Goal: Task Accomplishment & Management: Complete application form

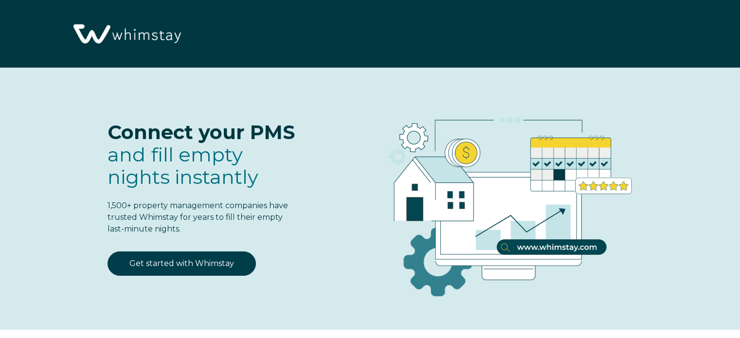
select select "PH"
select select "Standard"
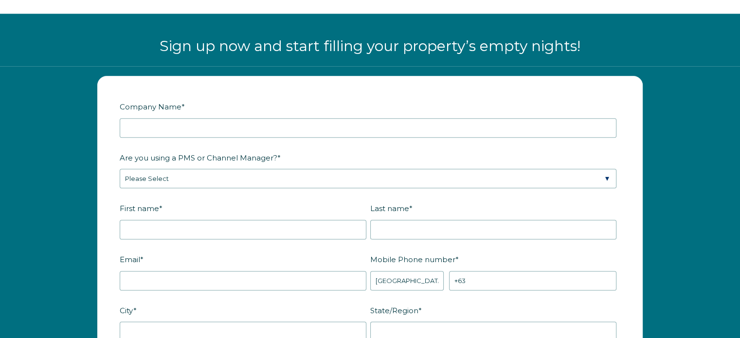
click at [230, 121] on input "Company Name *" at bounding box center [368, 127] width 497 height 19
click at [157, 125] on input "Biyaya of indio" at bounding box center [368, 127] width 497 height 19
type input "Biyaya of Indio"
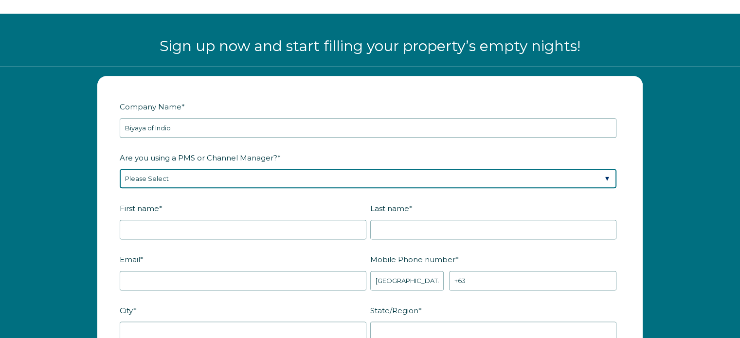
click at [192, 171] on select "Please Select Barefoot BookingPal Boost Brightside CiiRUS Escapia Guesty Hostaw…" at bounding box center [368, 178] width 497 height 19
select select "Hostfully"
click at [120, 169] on select "Please Select Barefoot BookingPal Boost Brightside CiiRUS Escapia Guesty Hostaw…" at bounding box center [368, 178] width 497 height 19
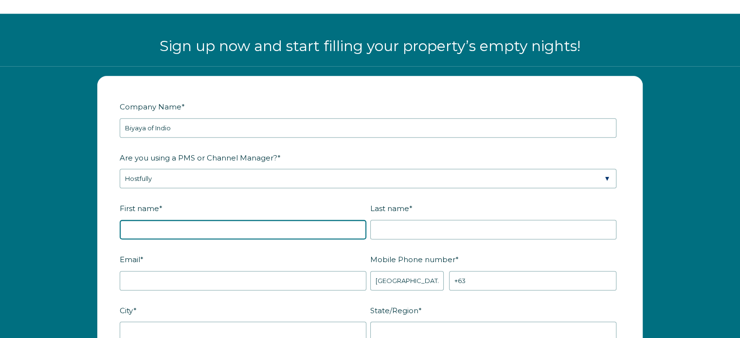
click at [226, 228] on input "First name *" at bounding box center [243, 229] width 247 height 19
type input "h"
type input "Hasmin"
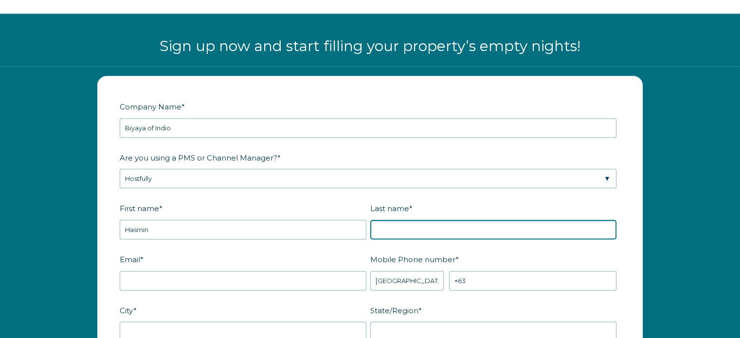
click at [403, 225] on input "Last name *" at bounding box center [493, 229] width 247 height 19
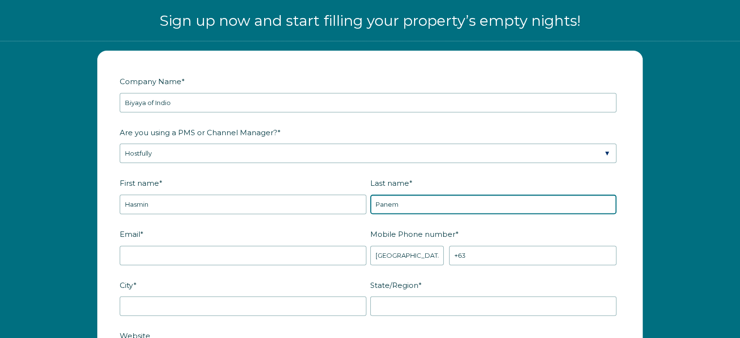
scroll to position [1264, 0]
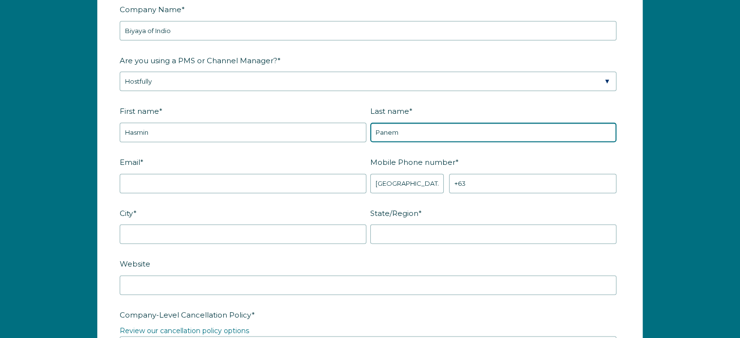
type input "Panem"
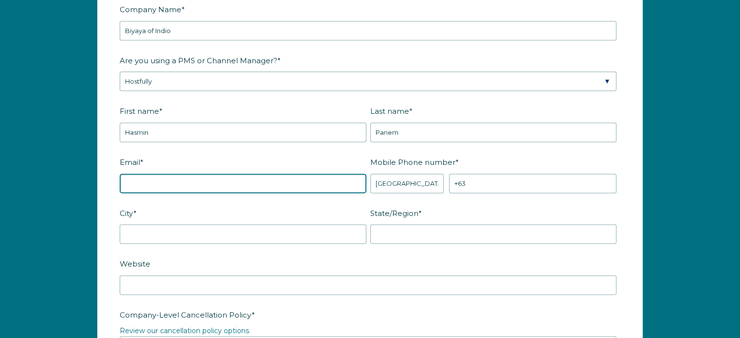
click at [237, 181] on input "Email *" at bounding box center [243, 183] width 247 height 19
type input "[EMAIL_ADDRESS][DOMAIN_NAME]"
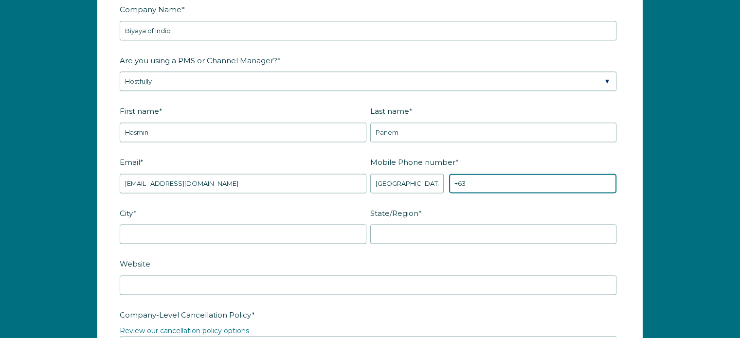
click at [482, 181] on input "+63" at bounding box center [532, 183] width 167 height 19
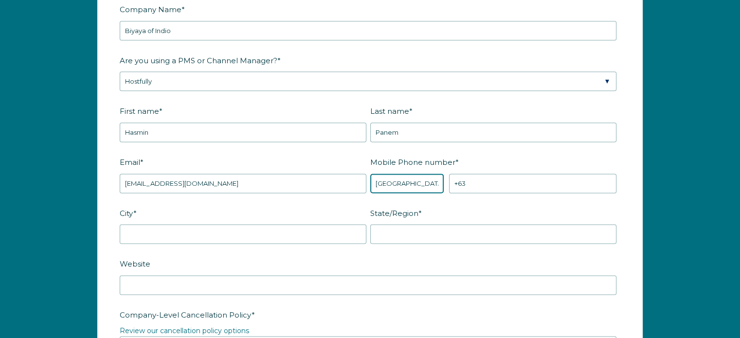
click at [418, 184] on select "* [GEOGRAPHIC_DATA] (‫[GEOGRAPHIC_DATA]‬‎) [GEOGRAPHIC_DATA] ([GEOGRAPHIC_DATA]…" at bounding box center [407, 183] width 74 height 19
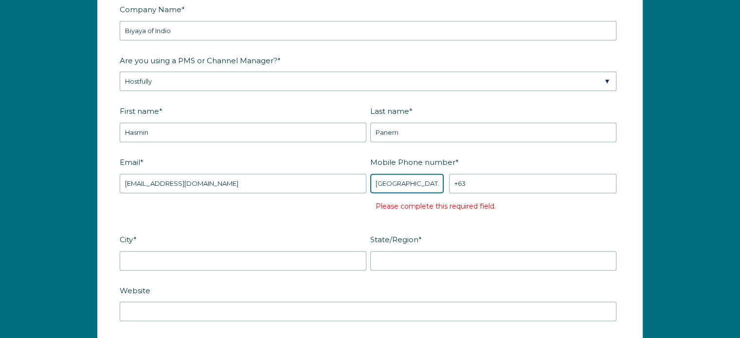
select select "US"
click at [370, 174] on select "* [GEOGRAPHIC_DATA] (‫[GEOGRAPHIC_DATA]‬‎) [GEOGRAPHIC_DATA] ([GEOGRAPHIC_DATA]…" at bounding box center [407, 183] width 74 height 19
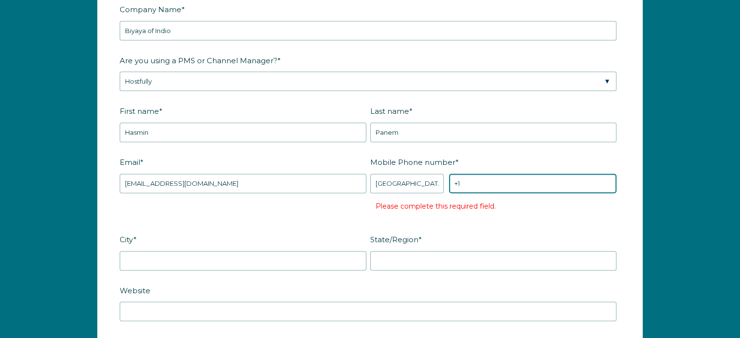
click at [561, 185] on input "+1" at bounding box center [532, 183] width 167 height 19
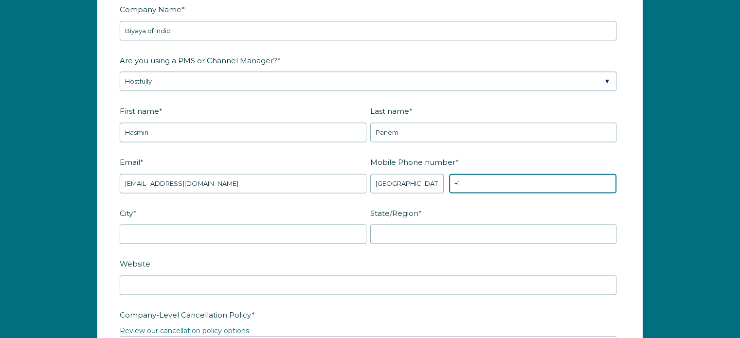
paste input "[PHONE_NUMBER]"
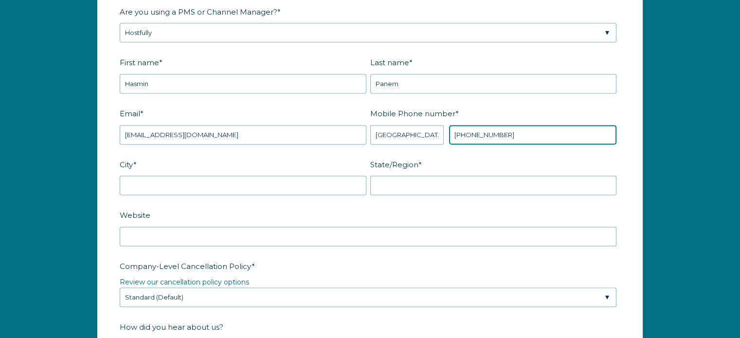
type input "[PHONE_NUMBER]"
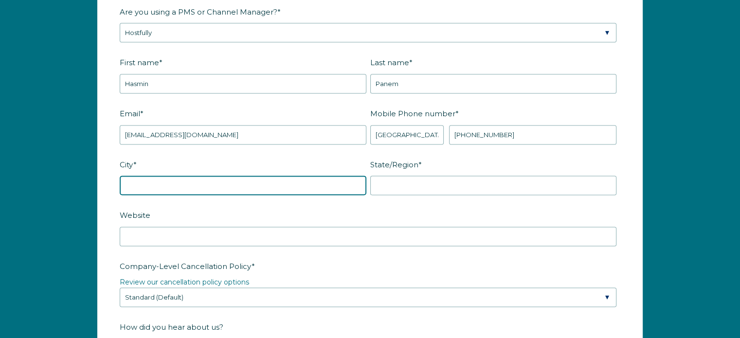
click at [292, 184] on input "City *" at bounding box center [243, 185] width 247 height 19
type input "Upland"
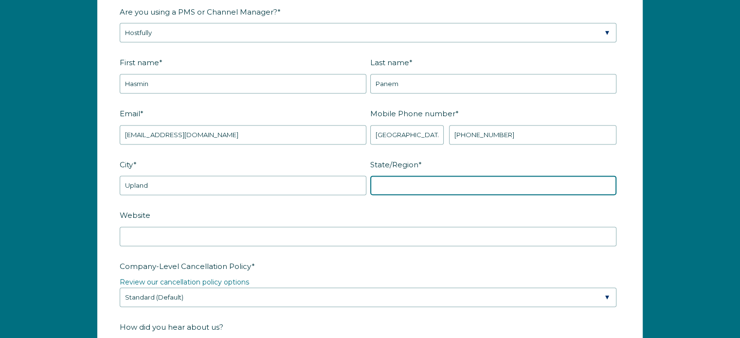
click at [413, 182] on input "State/Region *" at bounding box center [493, 185] width 247 height 19
type input "[US_STATE]"
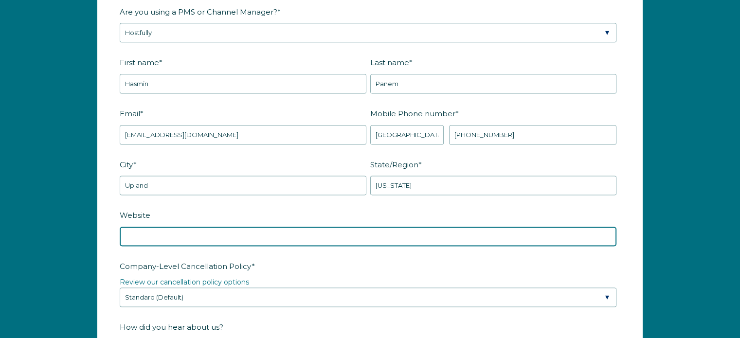
click at [266, 236] on input "Website" at bounding box center [368, 236] width 497 height 19
paste input "[URL][DOMAIN_NAME]"
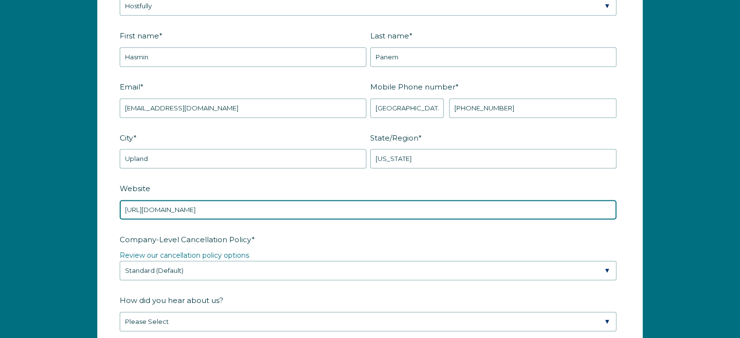
scroll to position [1361, 0]
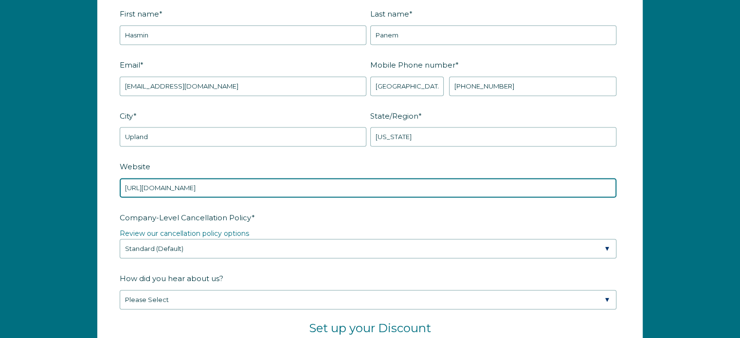
type input "[URL][DOMAIN_NAME]"
drag, startPoint x: 276, startPoint y: 179, endPoint x: 62, endPoint y: 195, distance: 214.6
click at [62, 195] on div "Company Name * [PERSON_NAME] of Indio Are you using a PMS or Channel Manager? *…" at bounding box center [370, 247] width 740 height 750
click at [204, 184] on input "Website" at bounding box center [368, 187] width 497 height 19
paste input "[URL][DOMAIN_NAME]"
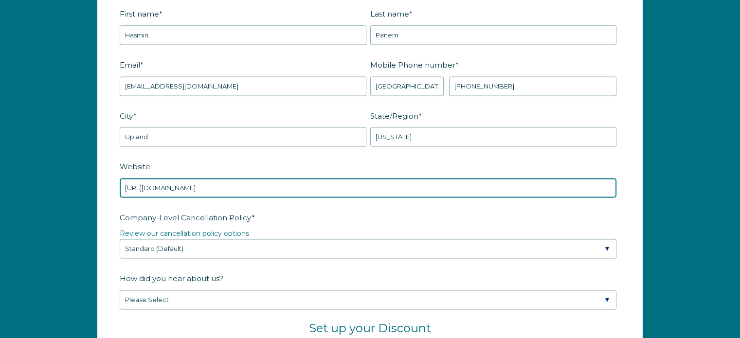
type input "[URL][DOMAIN_NAME]"
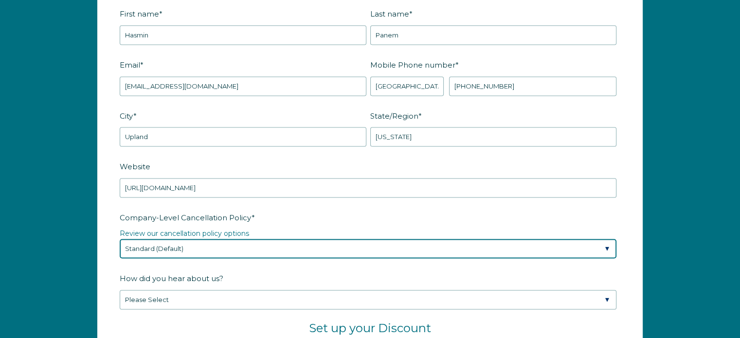
click at [422, 247] on select "Please Select Partial Standard (Default) Moderate Strict" at bounding box center [368, 248] width 497 height 19
select select "Moderate"
click at [120, 239] on select "Please Select Partial Standard (Default) Moderate Strict" at bounding box center [368, 248] width 497 height 19
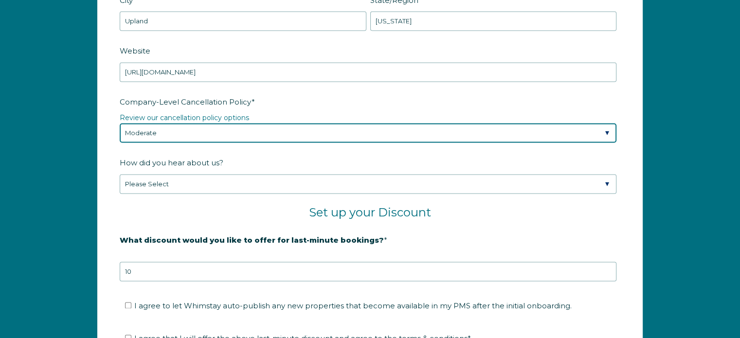
scroll to position [1507, 0]
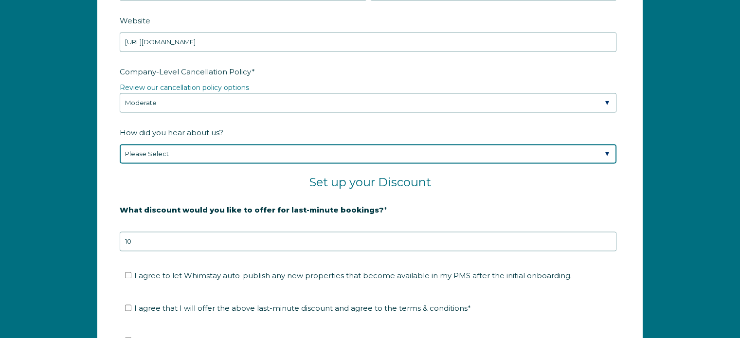
click at [393, 159] on select "Please Select Found Whimstay through a Google search Spoke to a Whimstay salesp…" at bounding box center [368, 153] width 497 height 19
select select "Other"
click at [120, 144] on select "Please Select Found Whimstay through a Google search Spoke to a Whimstay salesp…" at bounding box center [368, 153] width 497 height 19
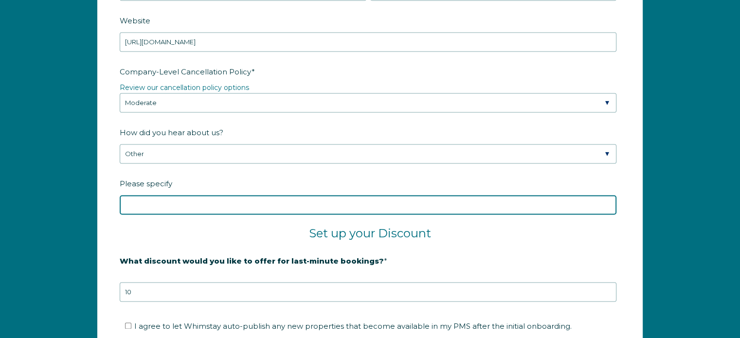
click at [341, 204] on input "Please specify" at bounding box center [368, 204] width 497 height 19
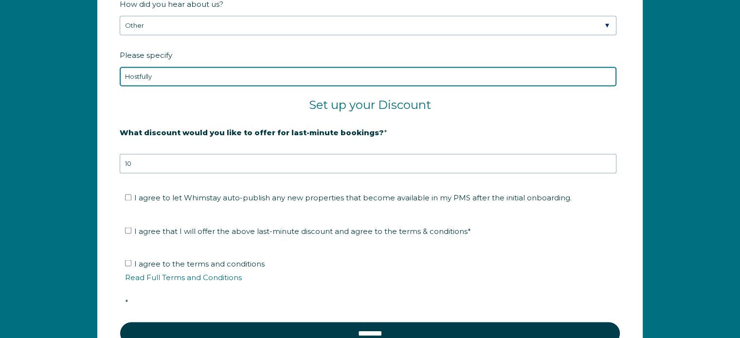
scroll to position [1653, 0]
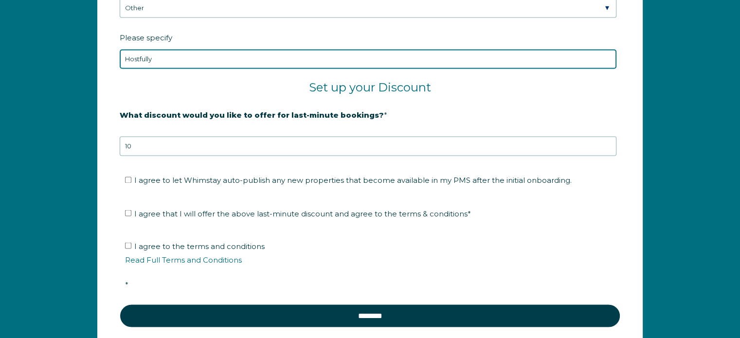
type input "Hostfully"
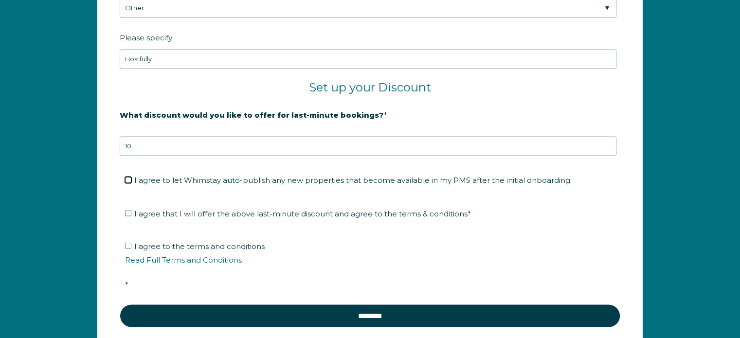
click at [125, 177] on input "I agree to let Whimstay auto-publish any new properties that become available i…" at bounding box center [128, 180] width 6 height 6
checkbox input "true"
click at [131, 210] on input "I agree that I will offer the above last-minute discount and agree to the terms…" at bounding box center [128, 213] width 6 height 6
checkbox input "true"
click at [127, 242] on input "I agree to the terms and conditions Read Full Terms and Conditions *" at bounding box center [128, 245] width 6 height 6
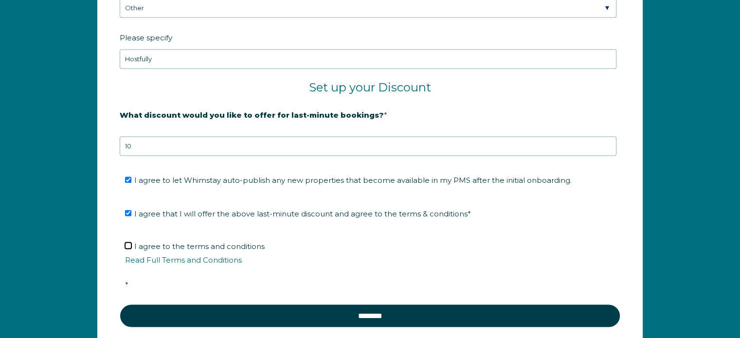
checkbox input "true"
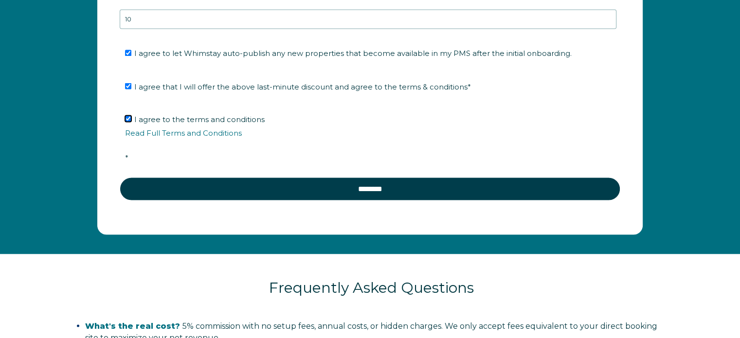
scroll to position [1799, 0]
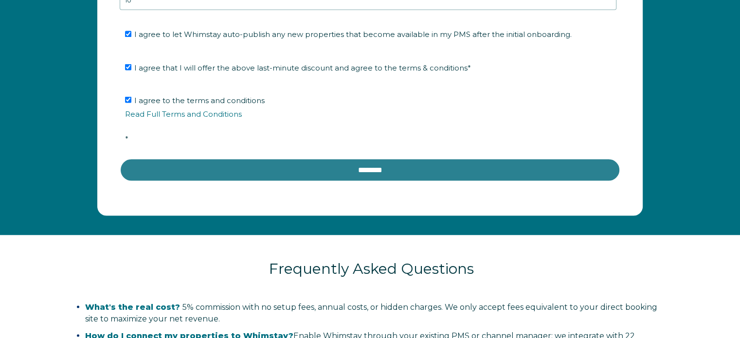
click at [387, 167] on input "********" at bounding box center [370, 169] width 501 height 23
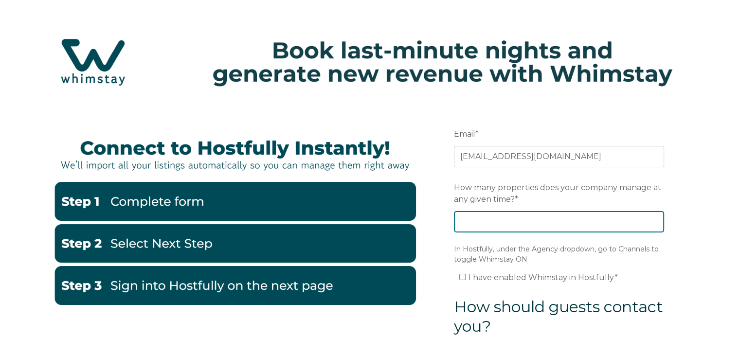
click at [479, 218] on input "How many properties does your company manage at any given time? *" at bounding box center [559, 221] width 210 height 21
type input "1"
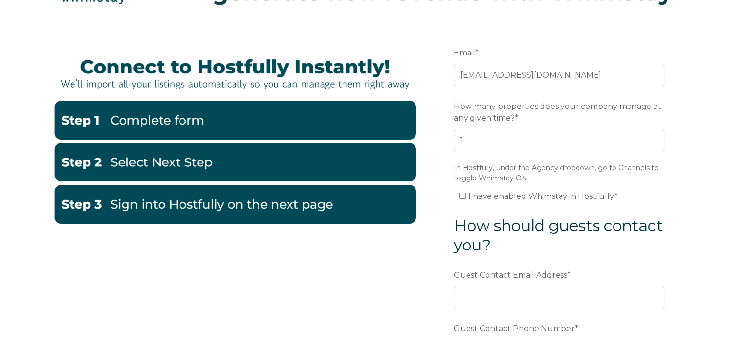
scroll to position [97, 0]
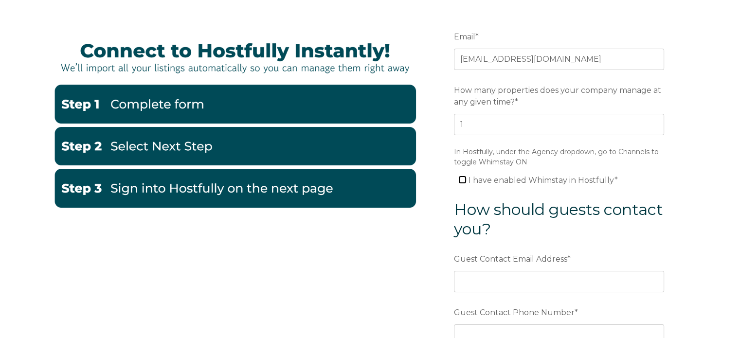
click at [465, 178] on input "I have enabled Whimstay in Hostfully *" at bounding box center [462, 180] width 6 height 6
checkbox input "true"
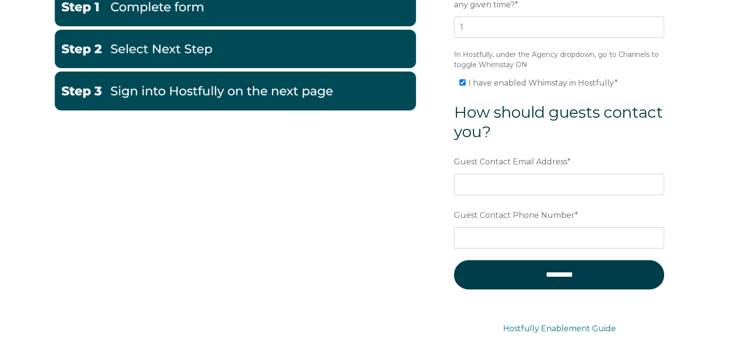
scroll to position [243, 0]
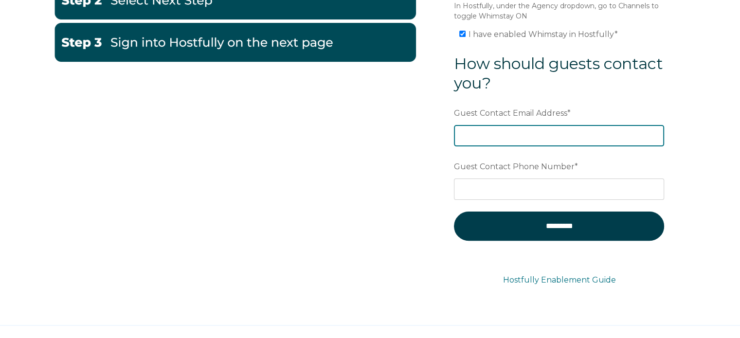
click at [512, 133] on input "Guest Contact Email Address *" at bounding box center [559, 135] width 210 height 21
type input "[EMAIL_ADDRESS][DOMAIN_NAME]"
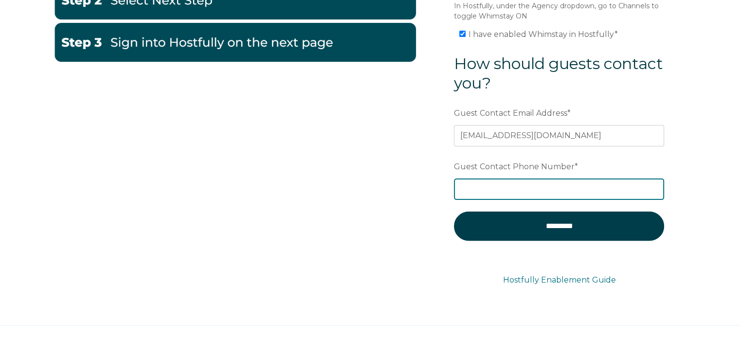
click at [624, 189] on input "Guest Contact Phone Number *" at bounding box center [559, 189] width 210 height 21
paste input "(909) 344-5097"
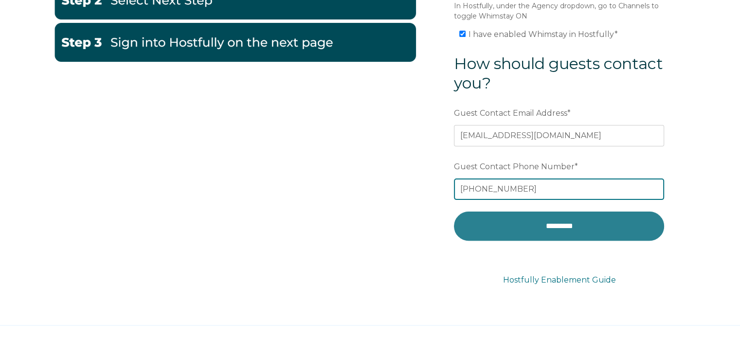
type input "(909) 344-5097"
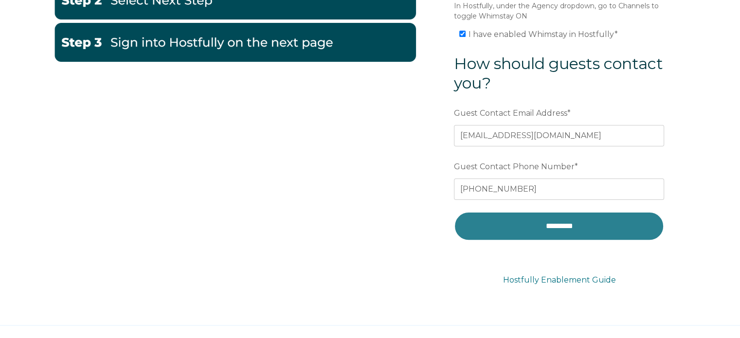
click at [538, 220] on input "*********" at bounding box center [559, 226] width 210 height 29
